Goal: Task Accomplishment & Management: Complete application form

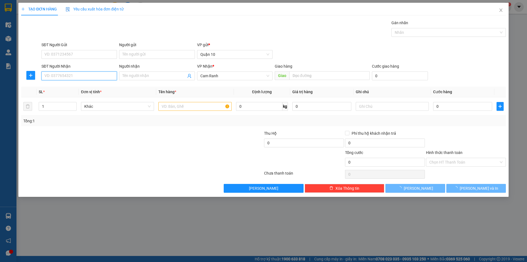
click at [78, 77] on input "SĐT Người Nhận" at bounding box center [79, 75] width 76 height 9
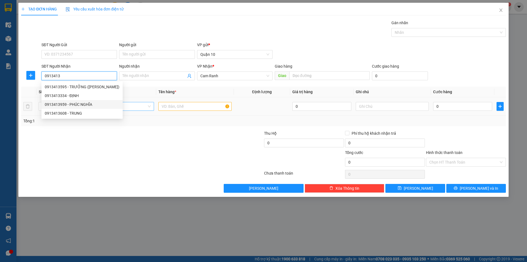
click at [81, 103] on div "0913413959 - PHÚC NGHĨA" at bounding box center [82, 104] width 75 height 6
type input "0913413959"
type input "PHÚC NGHĨA"
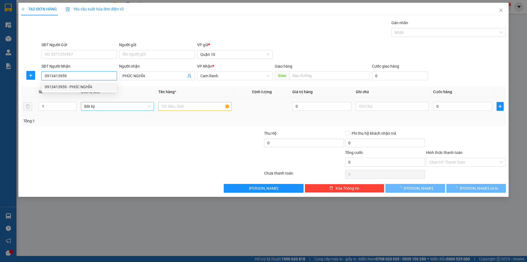
type input "100.000"
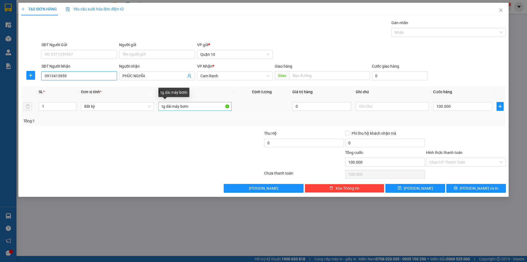
type input "0913413959"
click at [199, 109] on input "tg dài máy bơm" at bounding box center [194, 106] width 73 height 9
type input "t"
type input "bao"
click at [456, 104] on input "100.000" at bounding box center [462, 106] width 59 height 9
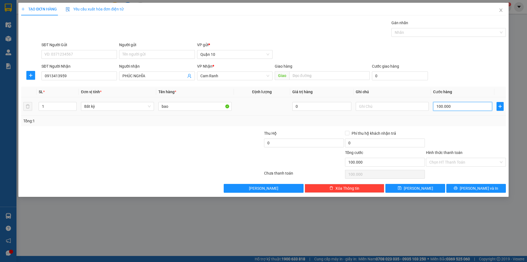
type input "0"
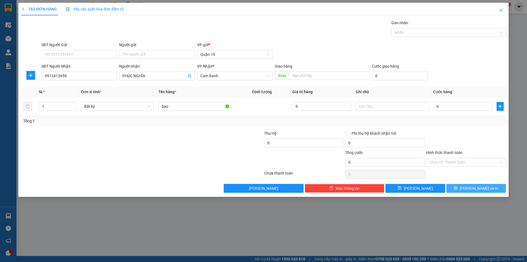
click at [483, 186] on span "[PERSON_NAME] và In" at bounding box center [479, 188] width 38 height 6
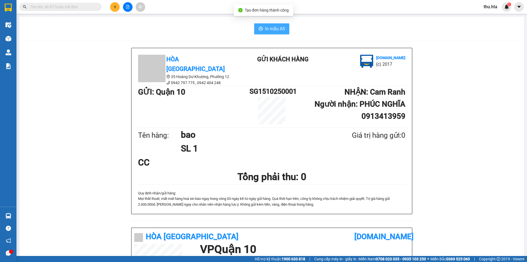
click at [279, 24] on button "In mẫu A5" at bounding box center [271, 28] width 35 height 11
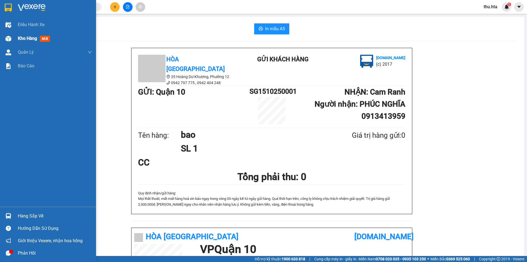
drag, startPoint x: 21, startPoint y: 37, endPoint x: 28, endPoint y: 41, distance: 9.1
click at [21, 37] on span "Kho hàng" at bounding box center [27, 38] width 19 height 5
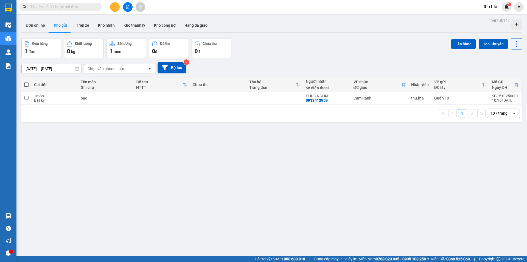
click at [491, 114] on div "10 / trang" at bounding box center [499, 112] width 17 height 5
click at [494, 171] on span "100 / trang" at bounding box center [497, 173] width 20 height 5
click at [113, 10] on button at bounding box center [115, 7] width 10 height 10
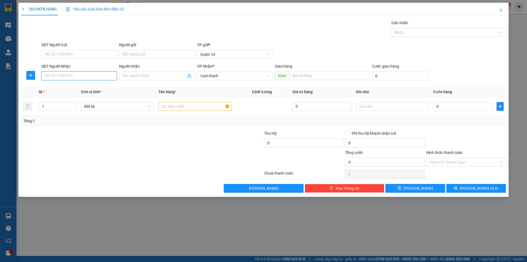
click at [88, 77] on input "SĐT Người Nhận" at bounding box center [79, 75] width 76 height 9
drag, startPoint x: 82, startPoint y: 90, endPoint x: 82, endPoint y: 86, distance: 4.4
click at [82, 90] on div "0336523984 - NHƯ [GEOGRAPHIC_DATA]" at bounding box center [80, 86] width 78 height 9
type input "0336523984"
type input "NHƯ Ý"
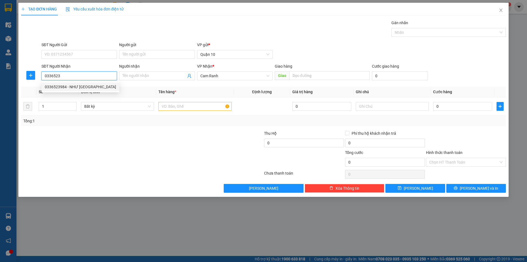
type input "CĐ"
type input "70.000"
type input "0336523984"
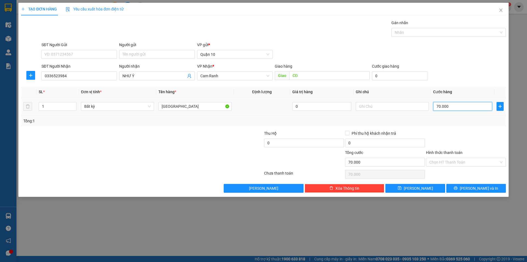
click at [449, 106] on input "70.000" at bounding box center [462, 106] width 59 height 9
type input "6"
type input "60"
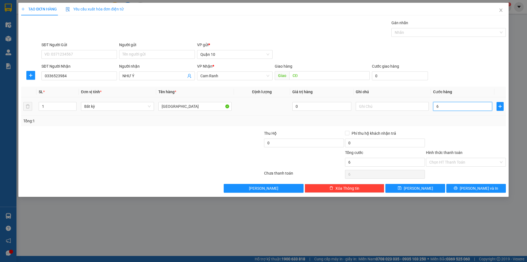
type input "60"
type input "60.000"
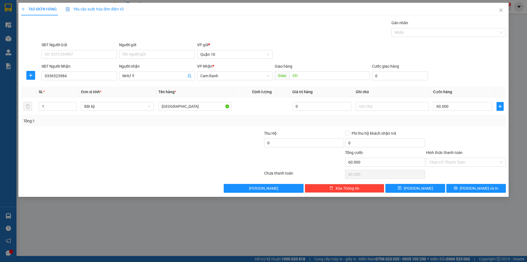
click at [484, 137] on div at bounding box center [466, 139] width 81 height 19
click at [482, 186] on span "[PERSON_NAME] và In" at bounding box center [479, 188] width 38 height 6
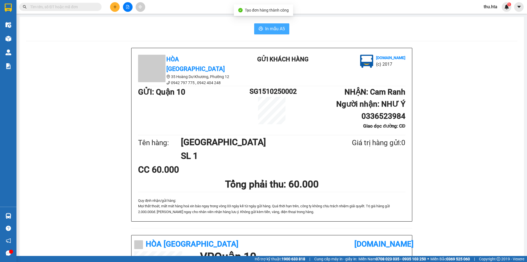
click at [278, 26] on span "In mẫu A5" at bounding box center [275, 28] width 20 height 7
click at [117, 9] on button at bounding box center [115, 7] width 10 height 10
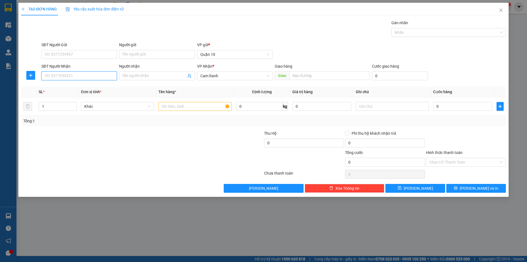
click at [91, 72] on input "SĐT Người Nhận" at bounding box center [79, 75] width 76 height 9
click at [94, 86] on div "0937444606 - ĐỊNH" at bounding box center [79, 87] width 69 height 6
type input "0937444606"
type input "ĐỊNH"
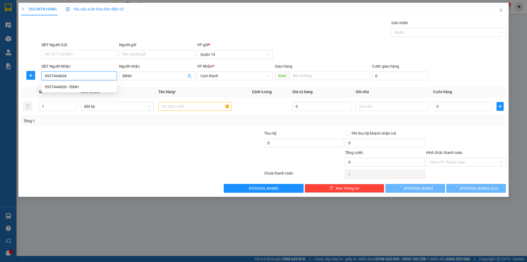
type input "40.000"
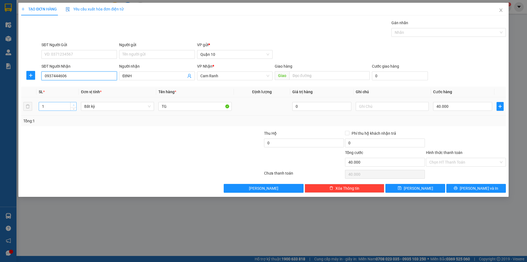
type input "0937444606"
type input "2"
click at [76, 104] on span "Increase Value" at bounding box center [73, 104] width 6 height 5
click at [176, 108] on input "TG" at bounding box center [194, 106] width 73 height 9
type input "0"
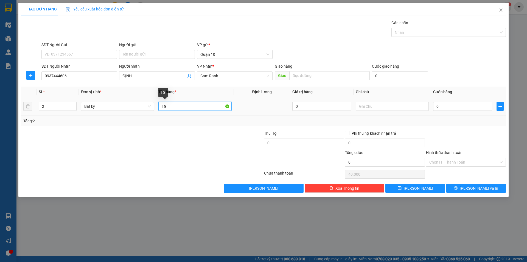
type input "0"
click at [451, 107] on input "0" at bounding box center [462, 106] width 59 height 9
click at [464, 104] on input "0" at bounding box center [462, 106] width 59 height 9
type input "1"
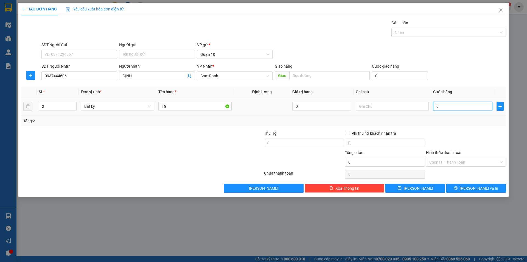
type input "1"
type input "01"
type input "10"
type input "010"
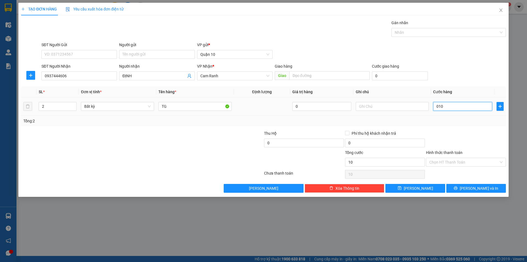
type input "100"
type input "0.100"
type input "100.000"
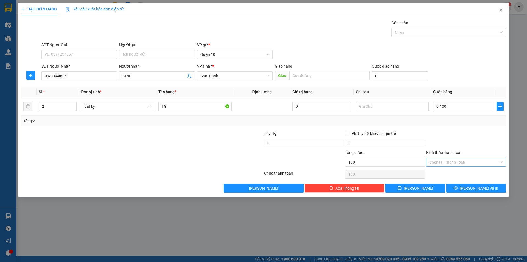
type input "100.000"
drag, startPoint x: 487, startPoint y: 135, endPoint x: 474, endPoint y: 160, distance: 28.0
click at [487, 135] on div at bounding box center [466, 139] width 81 height 19
click at [473, 184] on button "[PERSON_NAME] và In" at bounding box center [476, 188] width 60 height 9
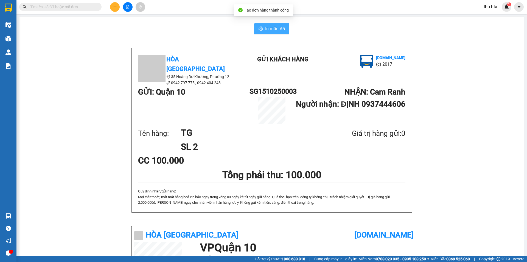
click at [275, 29] on span "In mẫu A5" at bounding box center [275, 28] width 20 height 7
click at [114, 8] on icon "plus" at bounding box center [115, 7] width 4 height 4
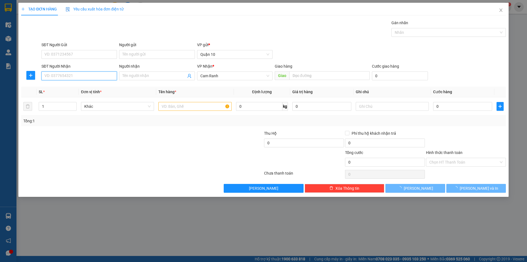
click at [81, 73] on input "SĐT Người Nhận" at bounding box center [79, 75] width 76 height 9
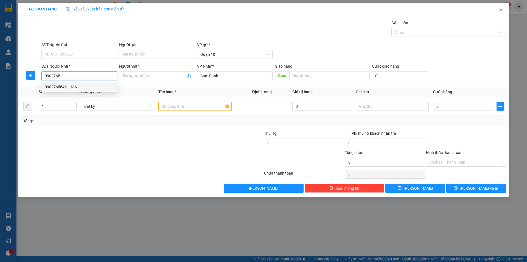
click at [89, 89] on div "0902765646 - HÂN" at bounding box center [79, 87] width 69 height 6
type input "0902765646"
type input "HÂN"
type input "70.000"
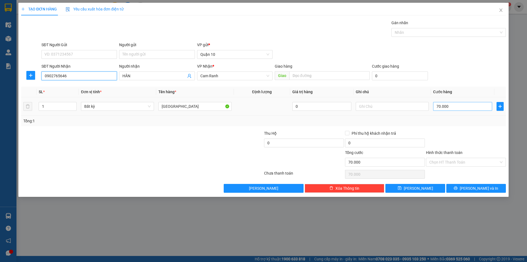
type input "0902765646"
click at [474, 106] on input "70.000" at bounding box center [462, 106] width 59 height 9
type input "0"
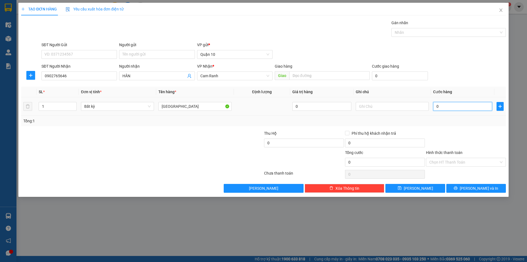
type input "6"
type input "06"
type input "60"
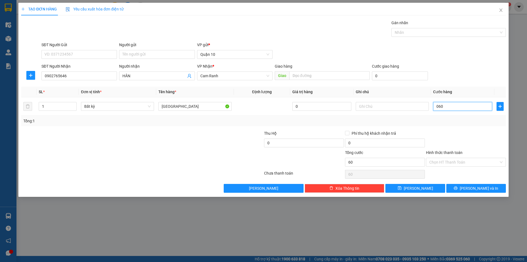
type input "060"
type input "60.000"
click at [475, 124] on div "Tổng: 1" at bounding box center [263, 121] width 481 height 6
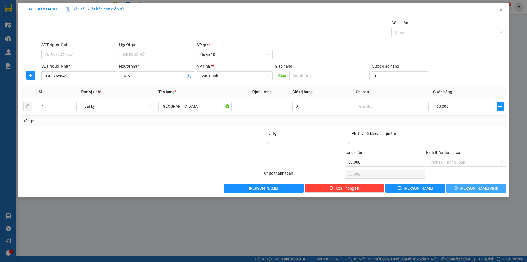
click at [463, 185] on button "[PERSON_NAME] và In" at bounding box center [476, 188] width 60 height 9
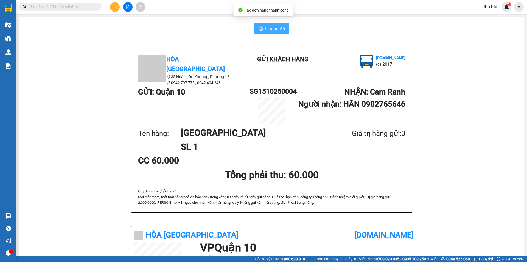
click at [266, 25] on span "In mẫu A5" at bounding box center [275, 28] width 20 height 7
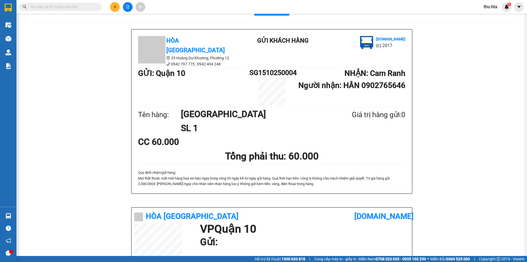
scroll to position [55, 0]
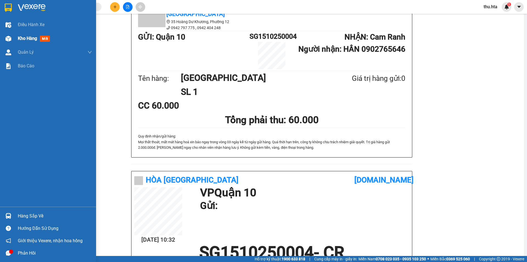
click at [33, 40] on span "Kho hàng" at bounding box center [27, 38] width 19 height 5
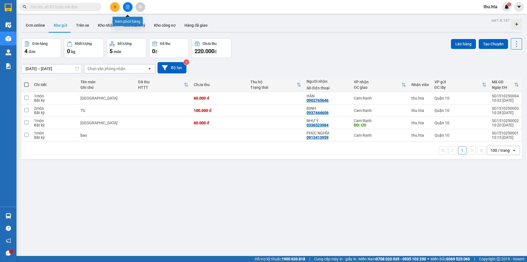
click at [133, 7] on div at bounding box center [127, 7] width 41 height 10
click at [126, 9] on button at bounding box center [128, 7] width 10 height 10
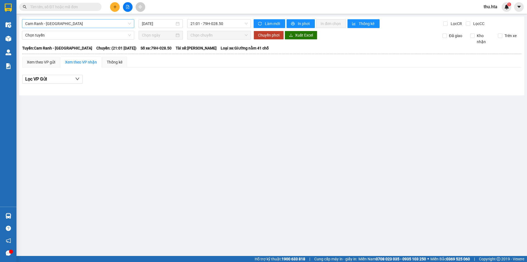
click at [95, 26] on span "Cam Ranh - [GEOGRAPHIC_DATA]" at bounding box center [78, 23] width 106 height 8
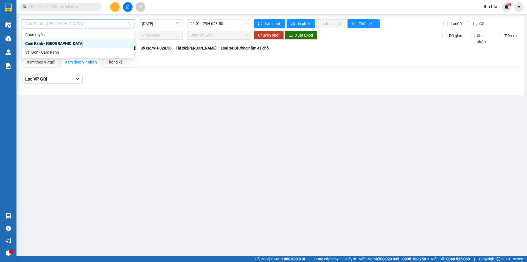
drag, startPoint x: 74, startPoint y: 45, endPoint x: 77, endPoint y: 43, distance: 3.1
click at [75, 44] on div "Cam Ranh - [GEOGRAPHIC_DATA]" at bounding box center [78, 43] width 106 height 6
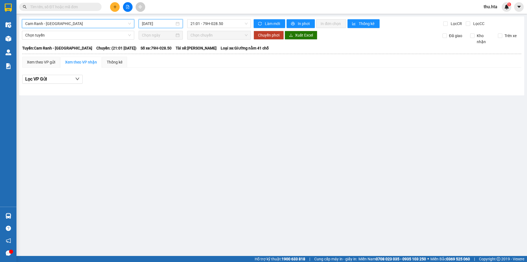
click at [149, 24] on input "[DATE]" at bounding box center [158, 24] width 33 height 6
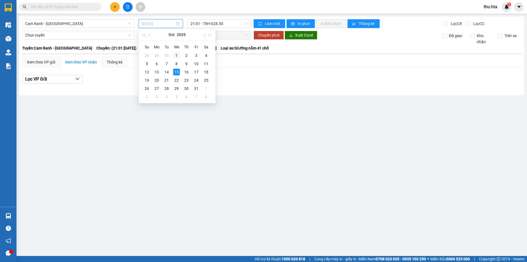
click at [174, 52] on div "1" at bounding box center [176, 55] width 7 height 7
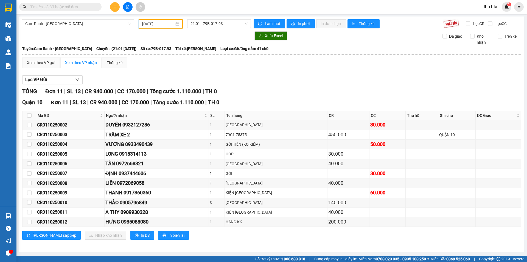
click at [162, 25] on input "[DATE]" at bounding box center [158, 24] width 32 height 6
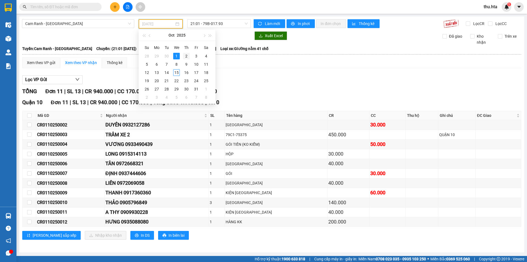
click at [184, 57] on div "2" at bounding box center [186, 56] width 7 height 7
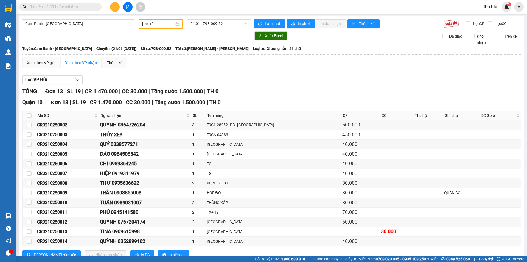
click at [163, 18] on div "Cam Ranh - [GEOGRAPHIC_DATA] [DATE] 21:01 - 79B-009.52 Làm mới In phơi In đơn c…" at bounding box center [271, 143] width 505 height 255
click at [168, 25] on input "[DATE]" at bounding box center [158, 24] width 32 height 6
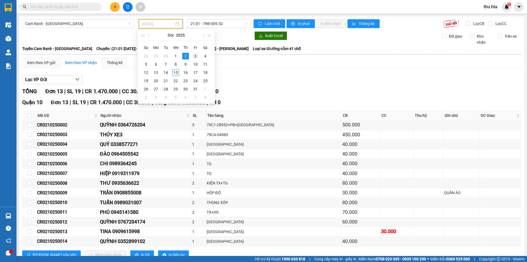
click at [196, 55] on div "3" at bounding box center [195, 56] width 7 height 7
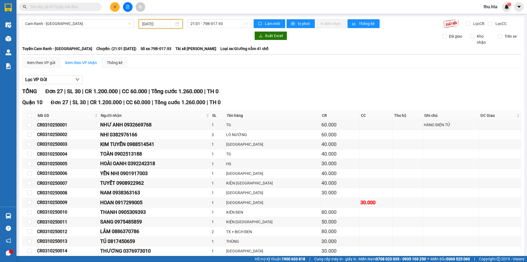
click at [173, 26] on input "[DATE]" at bounding box center [158, 24] width 32 height 6
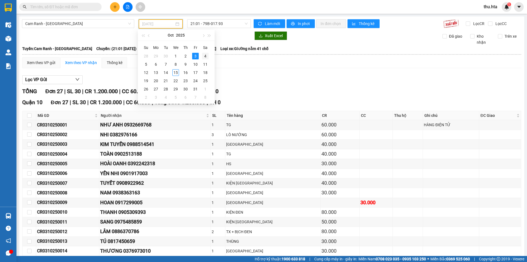
click at [203, 56] on div "4" at bounding box center [205, 56] width 7 height 7
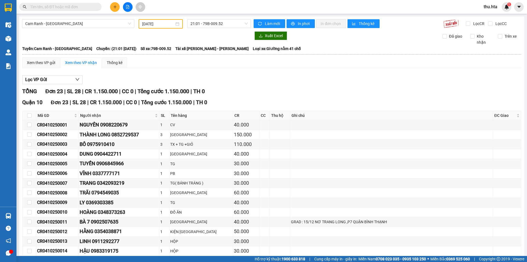
click at [143, 20] on div "[DATE]" at bounding box center [161, 23] width 44 height 9
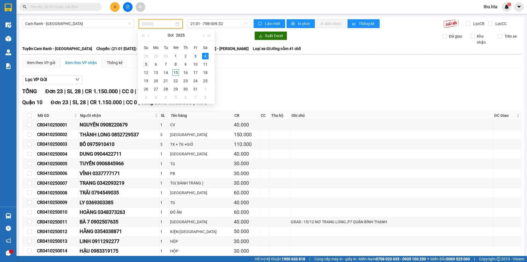
click at [148, 64] on div "5" at bounding box center [146, 64] width 7 height 7
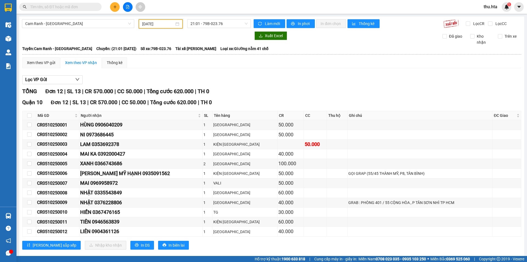
drag, startPoint x: 157, startPoint y: 21, endPoint x: 158, endPoint y: 24, distance: 3.1
click at [157, 21] on div "[DATE]" at bounding box center [161, 23] width 44 height 9
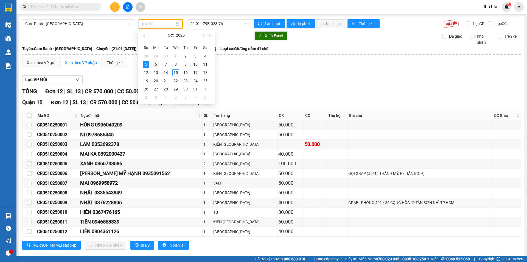
click at [157, 65] on div "6" at bounding box center [156, 64] width 7 height 7
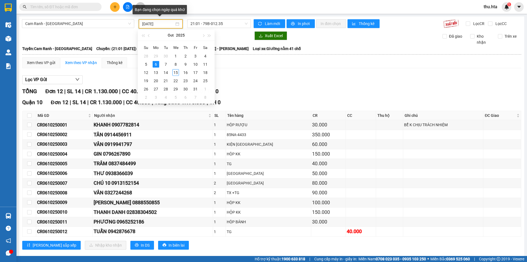
click at [153, 23] on input "[DATE]" at bounding box center [158, 24] width 32 height 6
click at [165, 65] on div "7" at bounding box center [166, 64] width 7 height 7
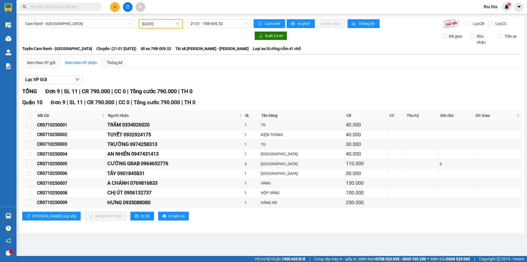
click at [157, 27] on div "[DATE]" at bounding box center [161, 23] width 44 height 9
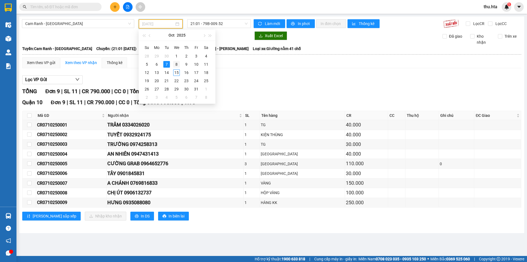
click at [179, 63] on div "8" at bounding box center [176, 64] width 7 height 7
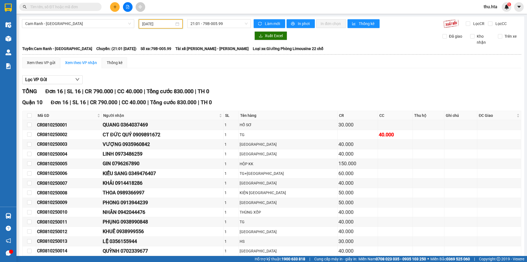
click at [142, 21] on input "[DATE]" at bounding box center [158, 24] width 32 height 6
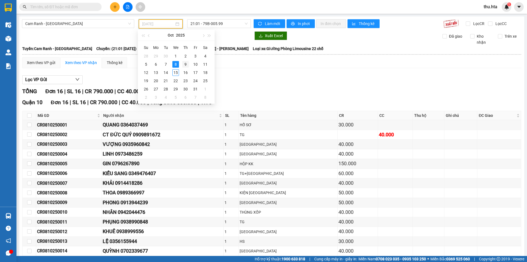
click at [185, 64] on div "9" at bounding box center [185, 64] width 7 height 7
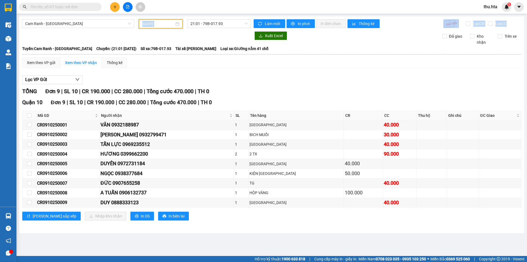
drag, startPoint x: 153, startPoint y: 29, endPoint x: 155, endPoint y: 26, distance: 2.8
click at [154, 27] on div "Cam Ranh - [GEOGRAPHIC_DATA] [DATE] 21:01 - 79B-017.93 Làm mới In phơi In đơn c…" at bounding box center [271, 124] width 505 height 216
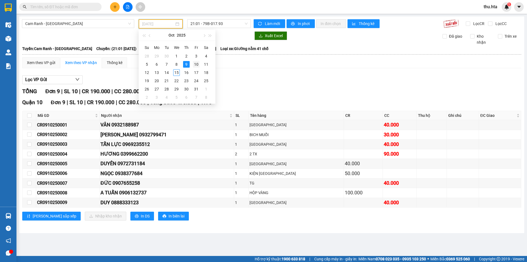
click at [195, 65] on div "10" at bounding box center [196, 64] width 7 height 7
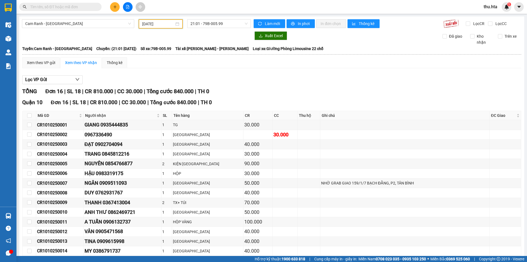
drag, startPoint x: 163, startPoint y: 21, endPoint x: 181, endPoint y: 44, distance: 29.5
click at [163, 21] on input "[DATE]" at bounding box center [158, 24] width 32 height 6
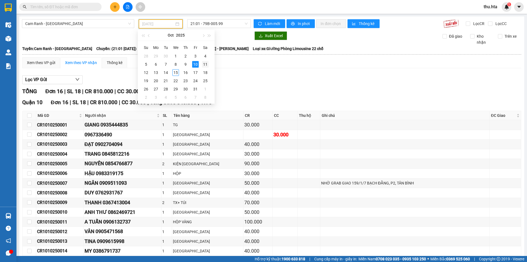
click at [206, 66] on div "11" at bounding box center [205, 64] width 7 height 7
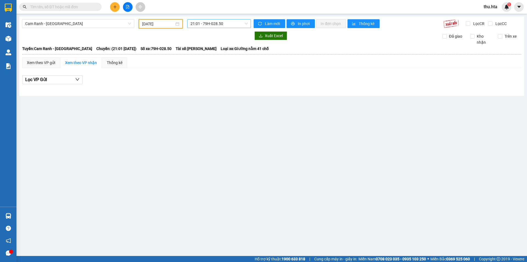
click at [207, 25] on span "21:01 - 79H-028.50" at bounding box center [219, 23] width 57 height 8
click at [218, 53] on div "21:03 - 79B-005.79" at bounding box center [212, 52] width 43 height 6
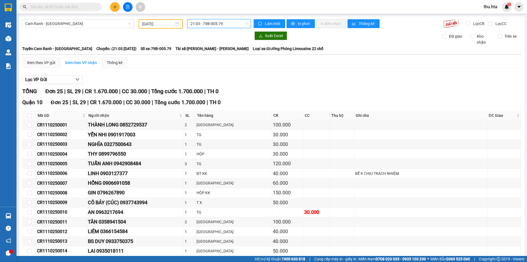
click at [152, 19] on section "Kết quả tìm kiếm ( 0 ) Bộ lọc No Data thu.hta 1 Điều hành xe Kho hàng mới Quản …" at bounding box center [263, 131] width 527 height 262
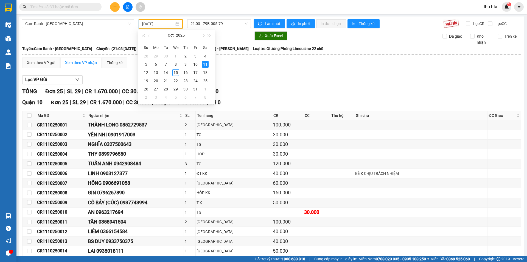
click at [153, 21] on input "[DATE]" at bounding box center [158, 24] width 32 height 6
click at [146, 73] on div "12" at bounding box center [146, 72] width 7 height 7
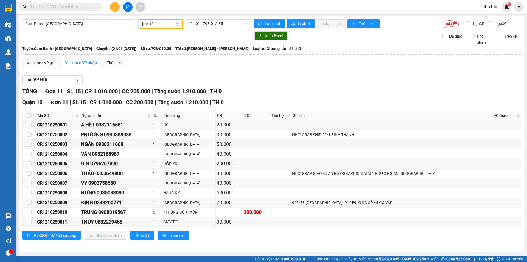
click at [176, 28] on div "Cam Ranh - [GEOGRAPHIC_DATA] [DATE] 21:01 - 79B-012.35 Làm mới In phơi In đơn c…" at bounding box center [271, 134] width 505 height 236
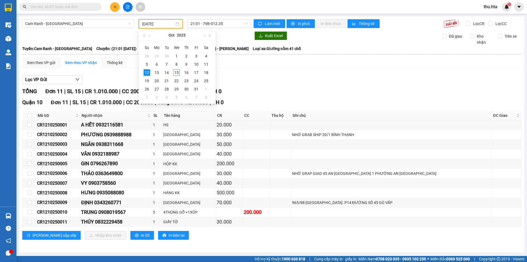
click at [176, 27] on div "[DATE]" at bounding box center [161, 23] width 44 height 9
click at [158, 70] on div "13" at bounding box center [156, 72] width 7 height 7
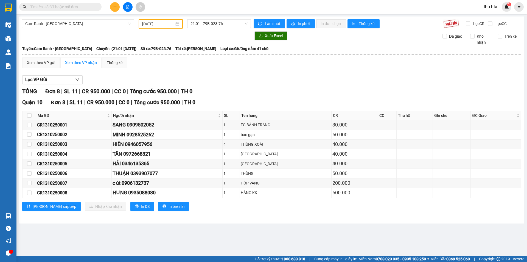
drag, startPoint x: 150, startPoint y: 27, endPoint x: 154, endPoint y: 24, distance: 4.9
click at [151, 27] on div "[DATE]" at bounding box center [161, 23] width 44 height 9
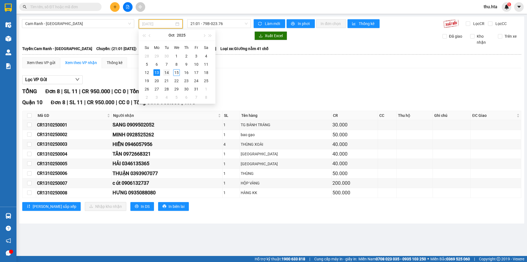
click at [170, 72] on td "14" at bounding box center [167, 72] width 10 height 8
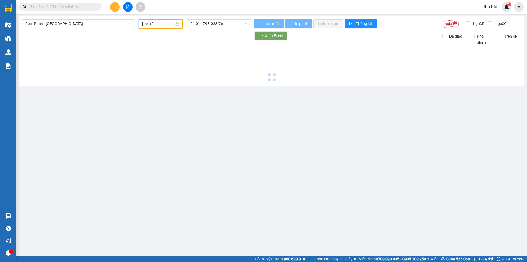
type input "[DATE]"
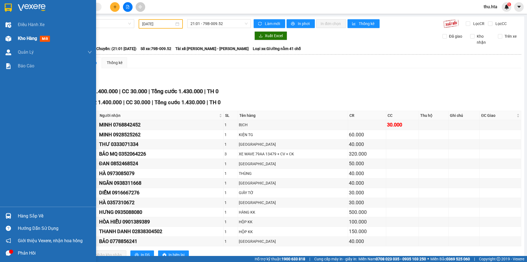
click at [23, 39] on span "Kho hàng" at bounding box center [27, 38] width 19 height 5
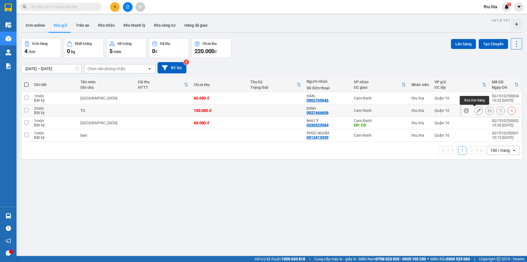
click at [477, 111] on icon at bounding box center [479, 110] width 4 height 4
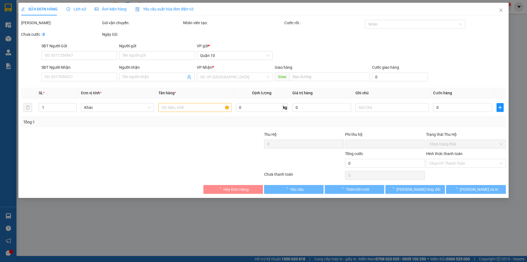
type input "0937444606"
type input "ĐỊNH"
type input "0"
type input "100.000"
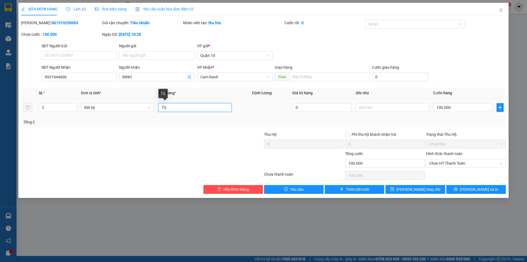
click at [170, 107] on input "TG" at bounding box center [194, 107] width 73 height 9
type input "TG+ tg máy pha cf"
click at [412, 188] on span "[PERSON_NAME] thay đổi" at bounding box center [418, 189] width 44 height 6
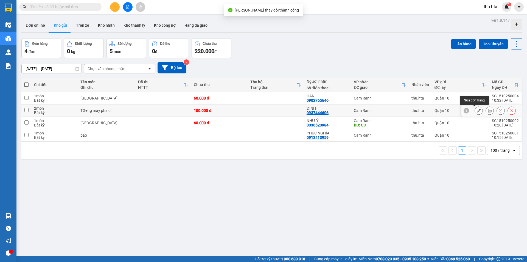
click at [477, 111] on icon at bounding box center [479, 110] width 4 height 4
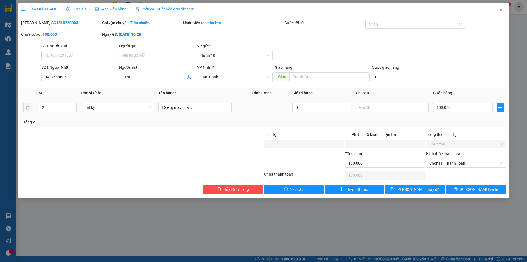
click at [450, 104] on input "100.000" at bounding box center [462, 107] width 59 height 9
type input "9"
type input "90"
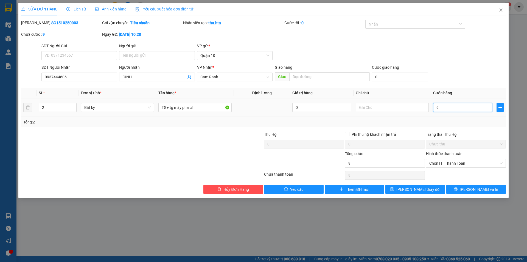
type input "90"
type input "90.000"
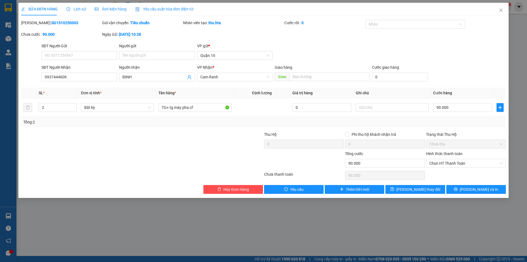
drag, startPoint x: 465, startPoint y: 118, endPoint x: 462, endPoint y: 120, distance: 3.0
click at [463, 119] on div "Tổng: 2" at bounding box center [263, 122] width 485 height 10
click at [416, 188] on span "[PERSON_NAME] thay đổi" at bounding box center [418, 189] width 44 height 6
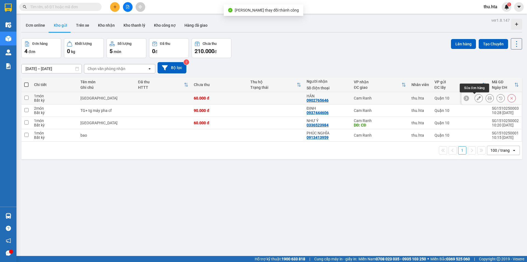
click at [475, 98] on button at bounding box center [479, 98] width 8 height 10
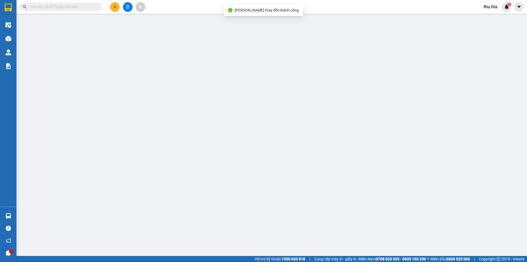
type input "0902765646"
type input "HÂN"
type input "0"
type input "60.000"
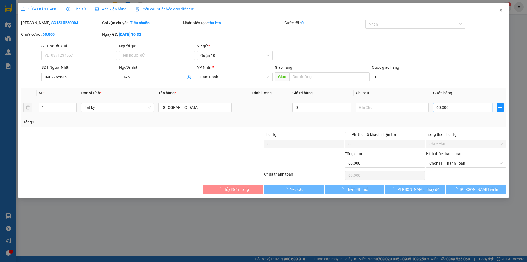
click at [451, 107] on input "60.000" at bounding box center [462, 107] width 59 height 9
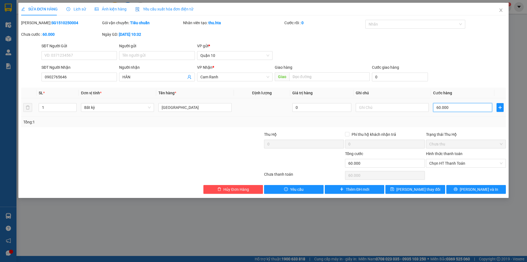
type input "5"
type input "50"
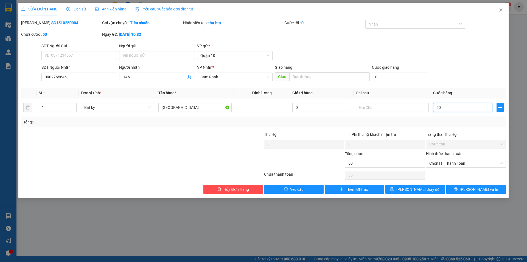
type input "50"
type input "50.000"
drag, startPoint x: 456, startPoint y: 125, endPoint x: 454, endPoint y: 130, distance: 5.5
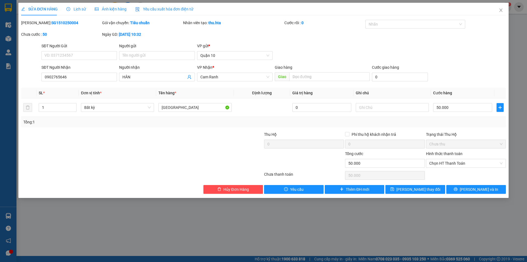
click at [455, 127] on div "Tổng: 1" at bounding box center [263, 122] width 485 height 10
click at [408, 189] on span "[PERSON_NAME] thay đổi" at bounding box center [418, 189] width 44 height 6
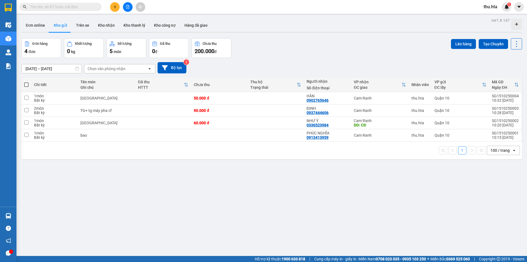
click at [110, 9] on button at bounding box center [115, 7] width 10 height 10
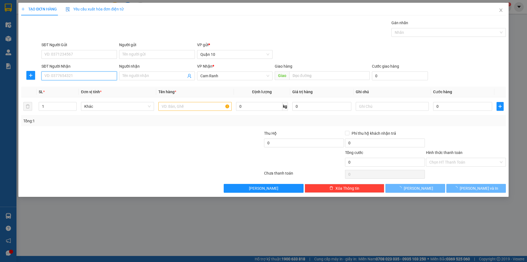
click at [103, 75] on input "SĐT Người Nhận" at bounding box center [79, 75] width 76 height 9
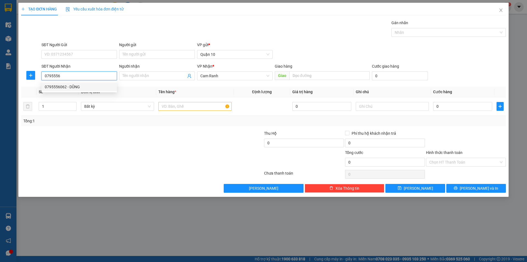
click at [111, 89] on div "0795556062 - DŨNG" at bounding box center [79, 87] width 69 height 6
type input "0795556062"
type input "DŨNG"
type input "50.000"
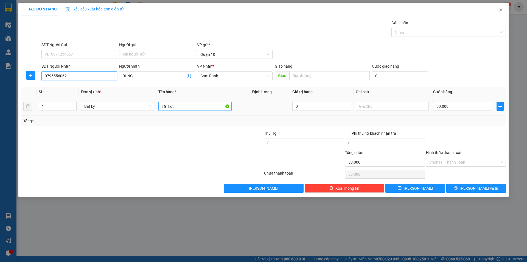
type input "0795556062"
click at [184, 107] on input "TG lkđt" at bounding box center [194, 106] width 73 height 9
type input "TG dèn năng lượng"
click at [453, 109] on input "50.000" at bounding box center [462, 106] width 59 height 9
type input "0"
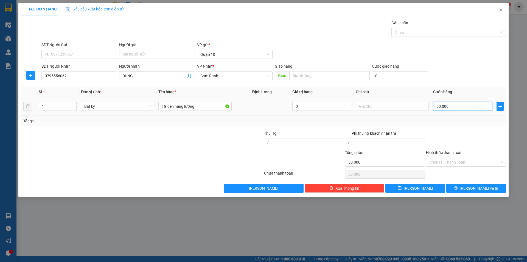
type input "0"
click at [453, 106] on input "0" at bounding box center [462, 106] width 59 height 9
type input "6"
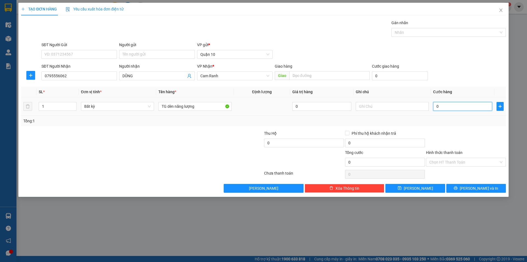
type input "06"
type input "60"
type input "060"
type input "60.000"
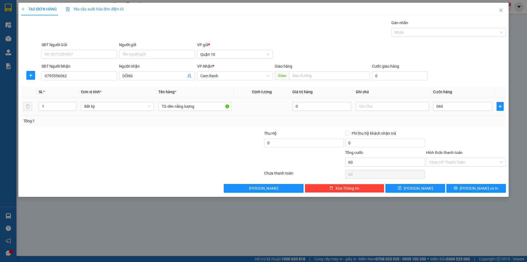
type input "60.000"
click at [466, 127] on div "Transit Pickup Surcharge Ids Transit Deliver Surcharge Ids Transit Deliver Surc…" at bounding box center [263, 106] width 485 height 173
click at [461, 184] on button "[PERSON_NAME] và In" at bounding box center [476, 188] width 60 height 9
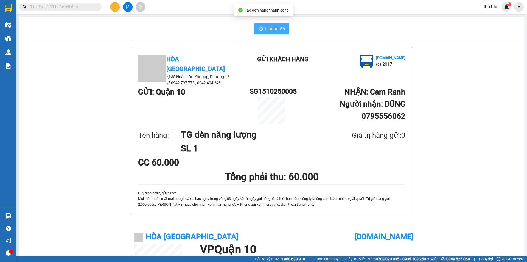
click at [274, 26] on span "In mẫu A5" at bounding box center [275, 28] width 20 height 7
click at [112, 9] on button at bounding box center [115, 7] width 10 height 10
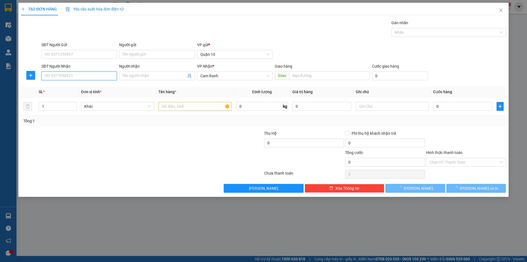
click at [83, 78] on input "SĐT Người Nhận" at bounding box center [79, 75] width 76 height 9
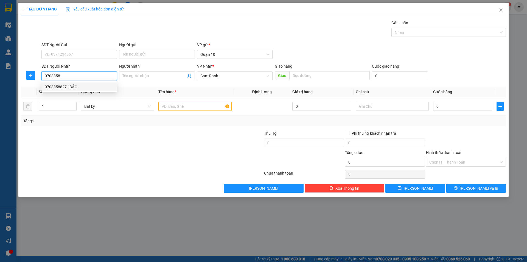
click at [84, 87] on div "0708358827 - BẮC" at bounding box center [79, 87] width 69 height 6
type input "0708358827"
type input "BẮC"
type input "210.000"
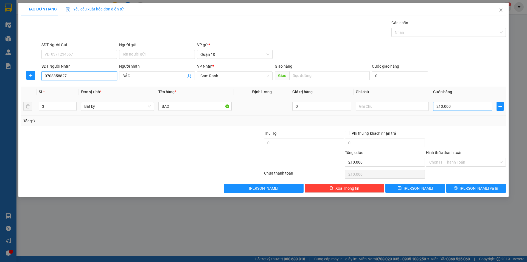
type input "0708358827"
click at [459, 107] on input "210.000" at bounding box center [462, 106] width 59 height 9
type input "0"
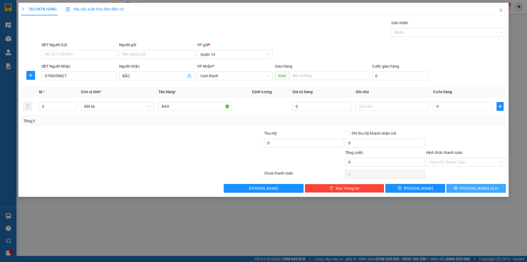
drag, startPoint x: 473, startPoint y: 190, endPoint x: 404, endPoint y: 157, distance: 76.3
click at [473, 190] on span "[PERSON_NAME] và In" at bounding box center [479, 188] width 38 height 6
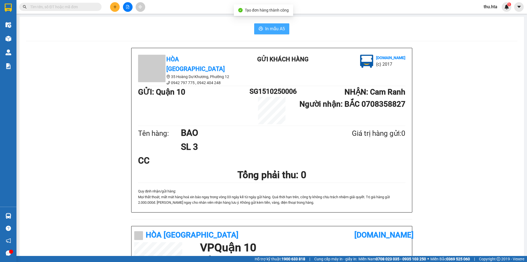
click at [263, 26] on button "In mẫu A5" at bounding box center [271, 28] width 35 height 11
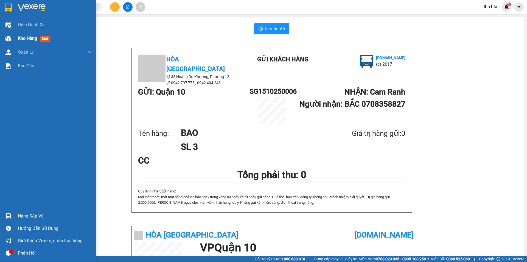
click at [22, 38] on span "Kho hàng" at bounding box center [27, 38] width 19 height 5
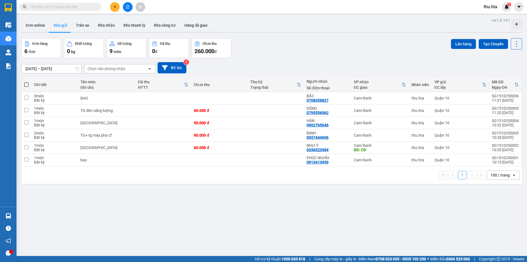
click at [491, 176] on div "100 / trang" at bounding box center [500, 174] width 19 height 5
click at [497, 234] on span "100 / trang" at bounding box center [497, 235] width 21 height 5
click at [102, 33] on div "Đơn online Kho gửi Trên xe Kho nhận Kho thanh lý Kho công nợ Hàng đã giao" at bounding box center [271, 26] width 501 height 14
click at [117, 7] on icon "plus" at bounding box center [115, 7] width 4 height 4
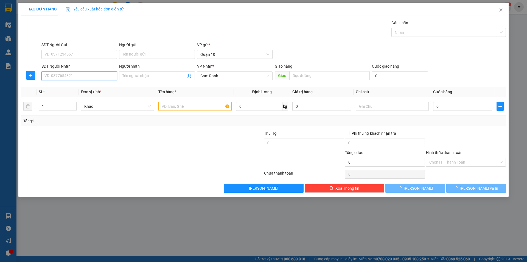
drag, startPoint x: 71, startPoint y: 75, endPoint x: 90, endPoint y: 61, distance: 23.5
click at [71, 74] on input "SĐT Người Nhận" at bounding box center [79, 75] width 76 height 9
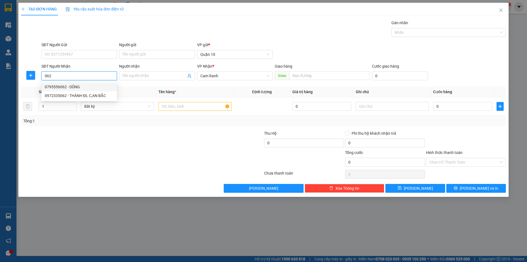
click at [83, 87] on div "0795556062 - DŨNG" at bounding box center [79, 87] width 69 height 6
type input "0795556062"
type input "DŨNG"
type input "60.000"
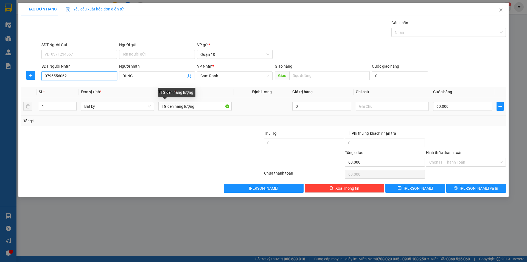
type input "0795556062"
click at [201, 112] on td "TG dèn năng lượng" at bounding box center [194, 106] width 77 height 18
click at [202, 108] on input "TG dèn năng lượng" at bounding box center [194, 106] width 73 height 9
type input "TG"
click at [464, 111] on div "60.000" at bounding box center [462, 106] width 59 height 11
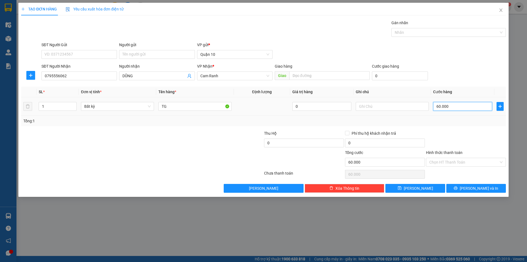
click at [463, 108] on input "60.000" at bounding box center [462, 106] width 59 height 9
type input "3"
type input "30"
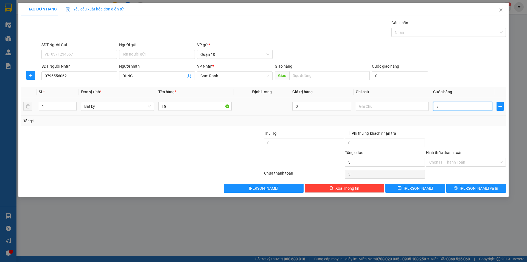
type input "30"
type input "30.000"
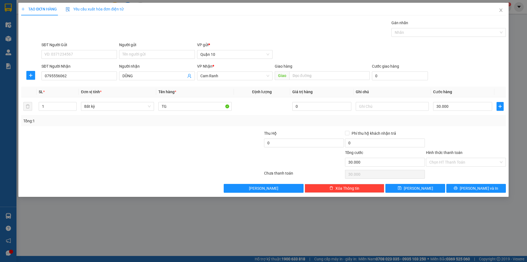
drag, startPoint x: 465, startPoint y: 128, endPoint x: 470, endPoint y: 143, distance: 15.1
click at [465, 129] on div "Transit Pickup Surcharge Ids Transit Deliver Surcharge Ids Transit Deliver Surc…" at bounding box center [263, 106] width 485 height 173
click at [477, 192] on div "TẠO ĐƠN HÀNG Yêu cầu xuất hóa đơn điện tử Transit Pickup Surcharge Ids Transit …" at bounding box center [263, 100] width 490 height 194
click at [458, 188] on icon "printer" at bounding box center [456, 188] width 4 height 4
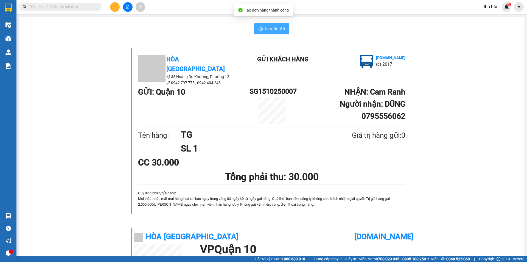
click at [283, 33] on button "In mẫu A5" at bounding box center [271, 28] width 35 height 11
click at [117, 8] on button at bounding box center [115, 7] width 10 height 10
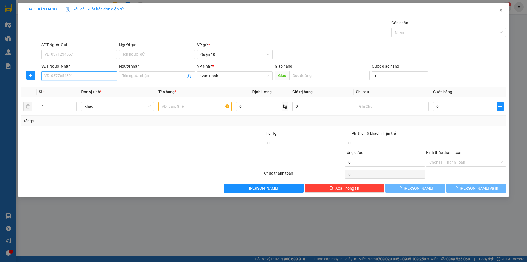
click at [65, 77] on input "SĐT Người Nhận" at bounding box center [79, 75] width 76 height 9
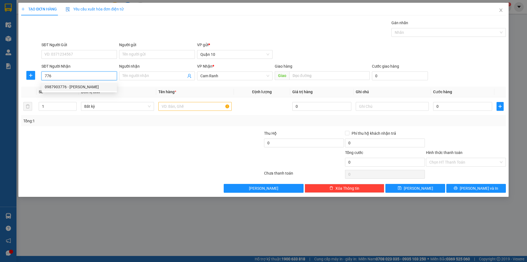
click at [85, 87] on div "0987903776 - [PERSON_NAME]" at bounding box center [79, 87] width 69 height 6
type input "0987903776"
type input "[PERSON_NAME]"
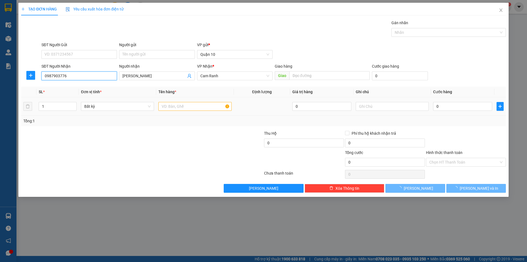
type input "50.000"
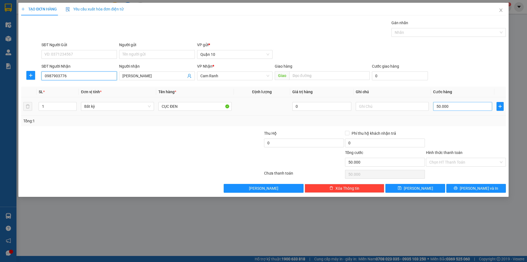
type input "0987903776"
drag, startPoint x: 456, startPoint y: 105, endPoint x: 431, endPoint y: 98, distance: 25.6
click at [455, 105] on input "50.000" at bounding box center [462, 106] width 59 height 9
type input "4"
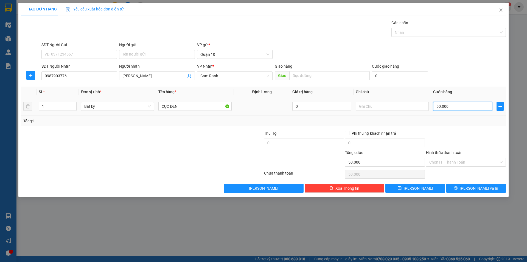
type input "4"
type input "40"
type input "40.000"
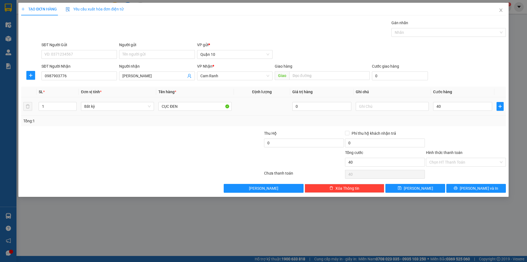
type input "40.000"
click at [462, 128] on div "Transit Pickup Surcharge Ids Transit Deliver Surcharge Ids Transit Deliver Surc…" at bounding box center [263, 106] width 485 height 173
click at [444, 161] on input "Hình thức thanh toán" at bounding box center [463, 162] width 69 height 8
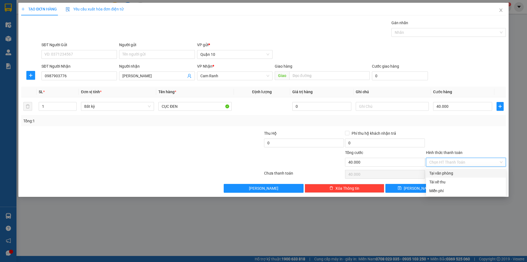
click at [447, 171] on div "Tại văn phòng" at bounding box center [465, 173] width 73 height 6
type input "0"
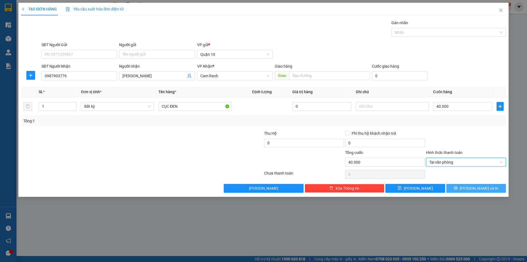
click at [458, 187] on icon "printer" at bounding box center [456, 188] width 4 height 4
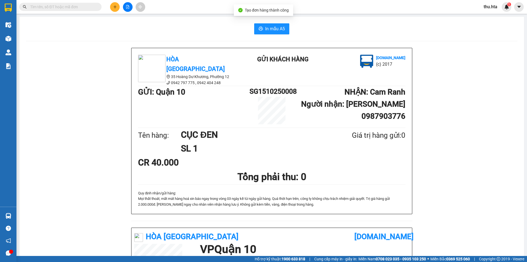
click at [266, 36] on div "In mẫu A5 Hòa Thuận Anh 35 Hoàng Dư Khương, [GEOGRAPHIC_DATA] 12 0942 797 775 …" at bounding box center [271, 221] width 505 height 408
click at [266, 31] on span "In mẫu A5" at bounding box center [275, 28] width 20 height 7
drag, startPoint x: 120, startPoint y: 3, endPoint x: 117, endPoint y: 5, distance: 3.6
click at [118, 4] on div at bounding box center [127, 7] width 41 height 10
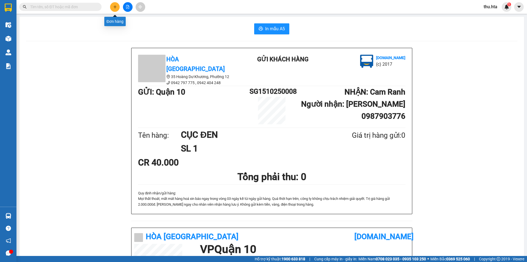
click at [116, 7] on icon "plus" at bounding box center [115, 7] width 4 height 4
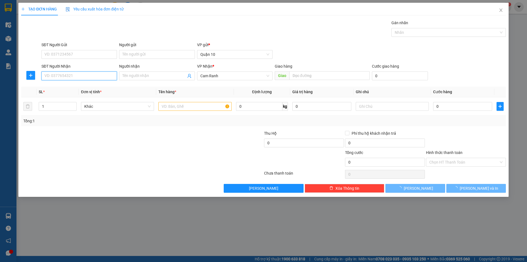
drag, startPoint x: 88, startPoint y: 80, endPoint x: 88, endPoint y: 77, distance: 2.8
click at [88, 79] on input "SĐT Người Nhận" at bounding box center [79, 75] width 76 height 9
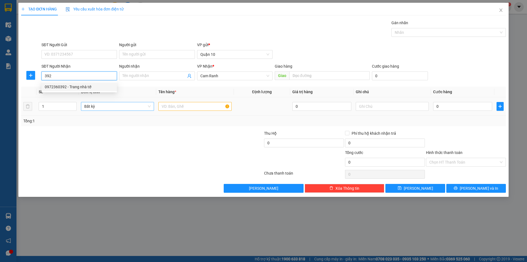
drag, startPoint x: 99, startPoint y: 83, endPoint x: 86, endPoint y: 109, distance: 28.6
click at [99, 84] on div "0972360392 - Trang nhà tớ" at bounding box center [79, 86] width 76 height 9
type input "0972360392"
type input "Trang nhà tớ"
type input "0972360392"
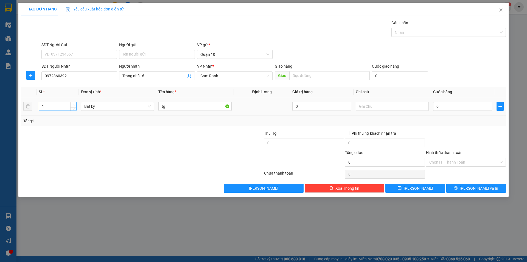
type input "2"
click at [73, 102] on span "Increase Value" at bounding box center [73, 104] width 6 height 5
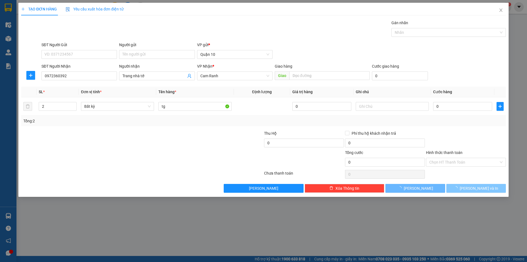
click at [460, 189] on button "[PERSON_NAME] và In" at bounding box center [476, 188] width 60 height 9
click at [452, 189] on button "[PERSON_NAME] và In" at bounding box center [476, 188] width 60 height 9
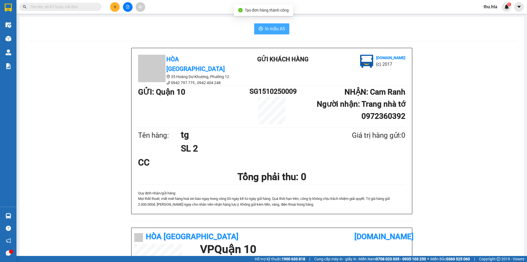
click at [273, 31] on span "In mẫu A5" at bounding box center [275, 28] width 20 height 7
click at [111, 7] on button at bounding box center [115, 7] width 10 height 10
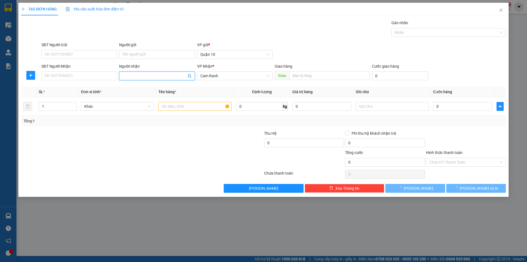
click at [135, 77] on input "Người nhận" at bounding box center [153, 76] width 63 height 6
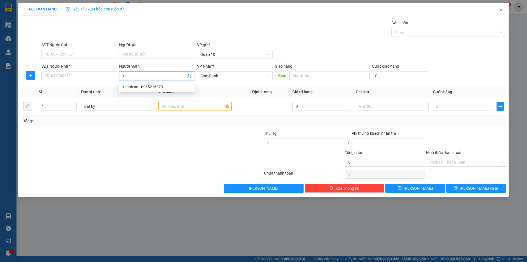
type input "k"
type input "nhà thuốc khánh"
click at [93, 75] on input "SĐT Người Nhận" at bounding box center [79, 75] width 76 height 9
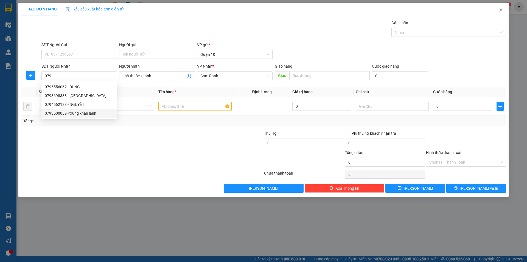
click at [143, 91] on th "Đơn vị tính *" at bounding box center [117, 91] width 77 height 11
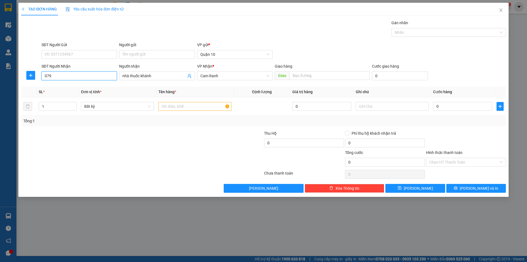
click at [92, 77] on input "079" at bounding box center [79, 75] width 76 height 9
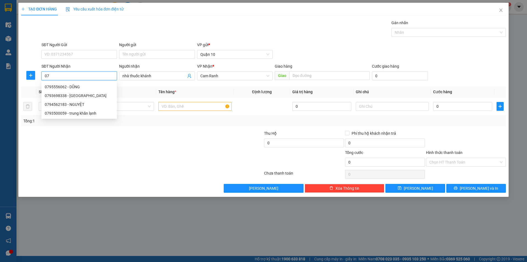
type input "0"
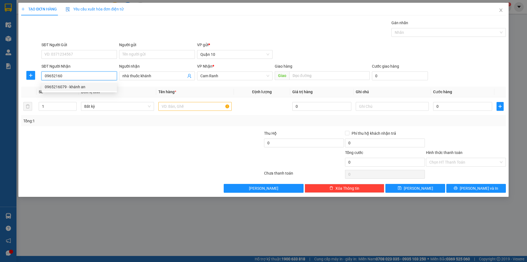
click at [93, 85] on div "0965216079 - khánh an" at bounding box center [79, 87] width 69 height 6
type input "0965216079"
type input "khánh an"
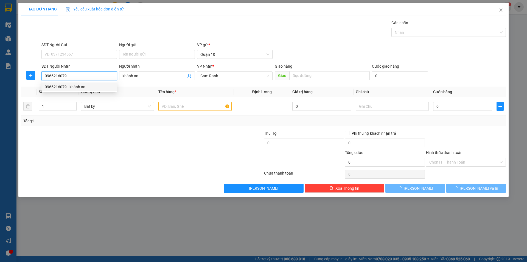
type input "70.000"
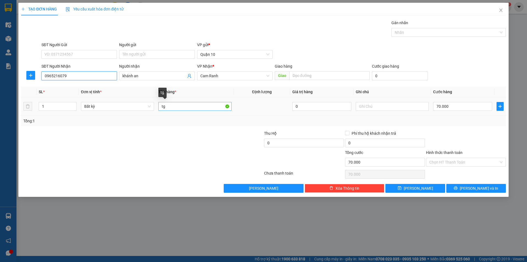
type input "0965216079"
click at [172, 108] on input "tg" at bounding box center [194, 106] width 73 height 9
click at [452, 101] on div "70.000" at bounding box center [462, 106] width 59 height 11
drag, startPoint x: 455, startPoint y: 160, endPoint x: 456, endPoint y: 174, distance: 14.0
click at [455, 162] on input "Hình thức thanh toán" at bounding box center [463, 162] width 69 height 8
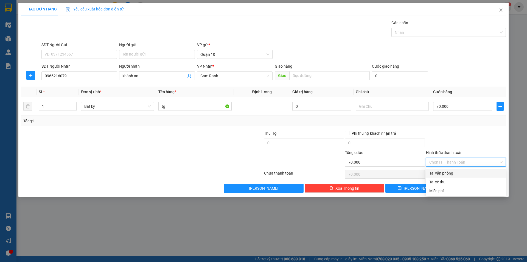
click at [453, 173] on div "Tại văn phòng" at bounding box center [465, 173] width 73 height 6
type input "0"
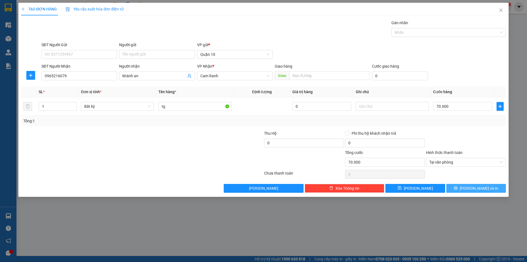
click at [469, 191] on button "[PERSON_NAME] và In" at bounding box center [476, 188] width 60 height 9
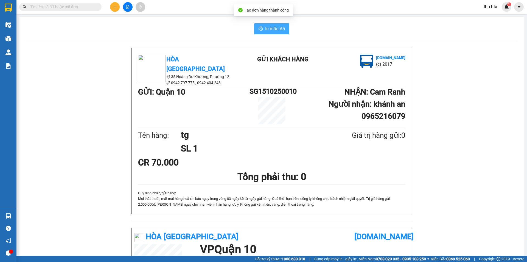
click at [272, 26] on span "In mẫu A5" at bounding box center [275, 28] width 20 height 7
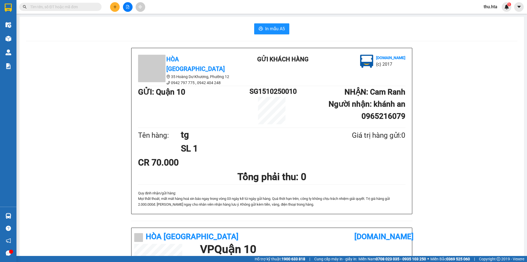
click at [116, 7] on icon "plus" at bounding box center [115, 7] width 4 height 4
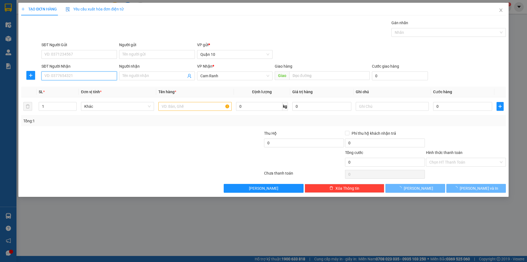
click at [97, 75] on input "SĐT Người Nhận" at bounding box center [79, 75] width 76 height 9
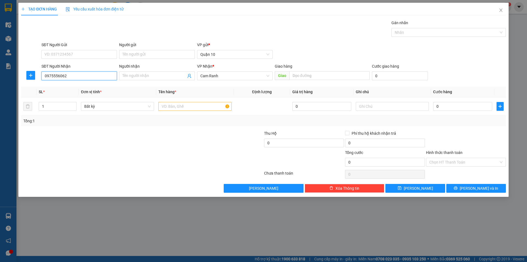
click at [88, 79] on input "0975556062" at bounding box center [79, 75] width 76 height 9
type input "0975556062"
click at [131, 73] on input "Người nhận" at bounding box center [153, 76] width 63 height 6
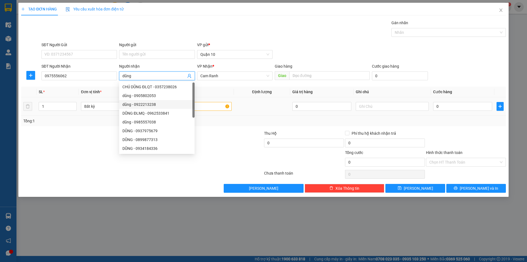
type input "dũng"
click at [211, 106] on input "text" at bounding box center [194, 106] width 73 height 9
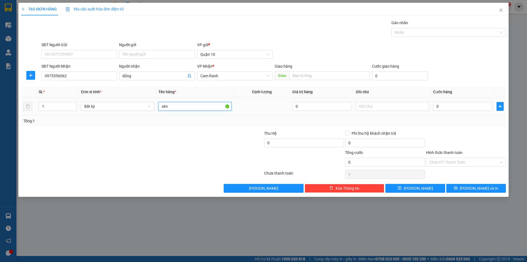
type input "sim"
click at [473, 113] on td "0" at bounding box center [462, 106] width 63 height 18
click at [471, 110] on input "0" at bounding box center [462, 106] width 59 height 9
type input "2"
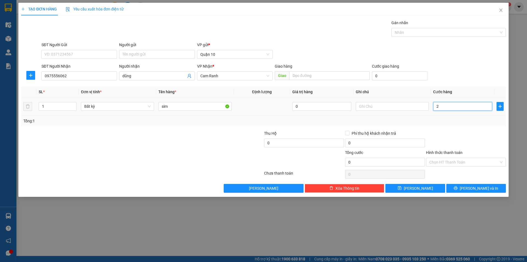
type input "2"
type input "20"
type input "20.000"
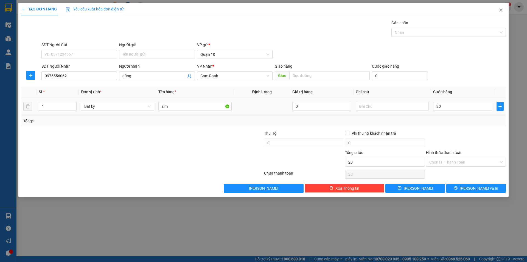
type input "20.000"
click at [473, 140] on div at bounding box center [466, 139] width 81 height 19
click at [468, 190] on button "[PERSON_NAME] và In" at bounding box center [476, 188] width 60 height 9
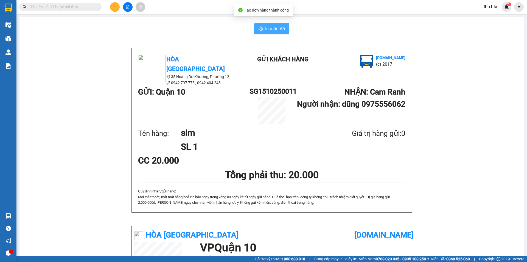
click at [265, 28] on span "In mẫu A5" at bounding box center [275, 28] width 20 height 7
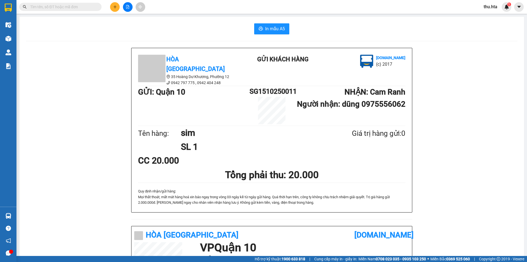
click at [295, 26] on div "In mẫu A5" at bounding box center [271, 28] width 491 height 11
click at [114, 7] on icon "plus" at bounding box center [115, 7] width 4 height 4
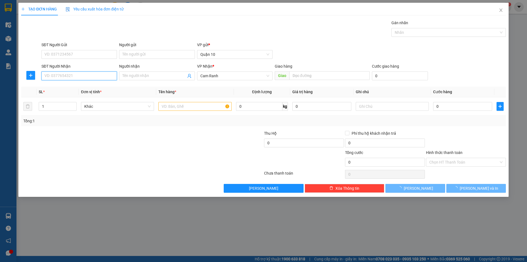
click at [84, 78] on input "SĐT Người Nhận" at bounding box center [79, 75] width 76 height 9
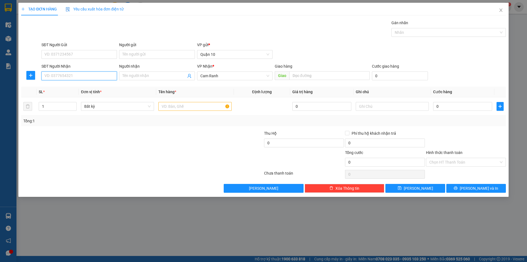
paste input "0387474735"
type input "0387474735"
click at [152, 77] on input "Người nhận" at bounding box center [153, 76] width 63 height 6
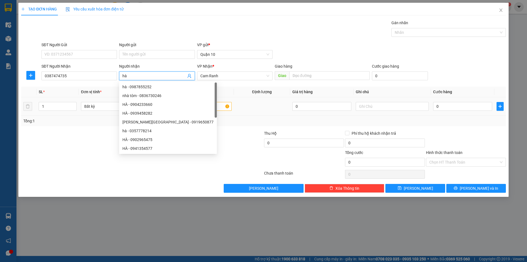
type input "hà"
click at [218, 104] on input "text" at bounding box center [194, 106] width 73 height 9
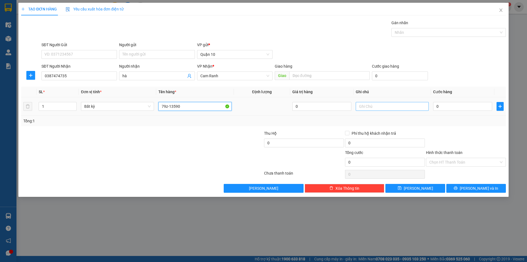
type input "79z-13590"
click at [389, 104] on input "text" at bounding box center [392, 106] width 73 height 9
type input "xe 1"
drag, startPoint x: 473, startPoint y: 113, endPoint x: 471, endPoint y: 108, distance: 4.9
click at [471, 111] on td "0" at bounding box center [462, 106] width 63 height 18
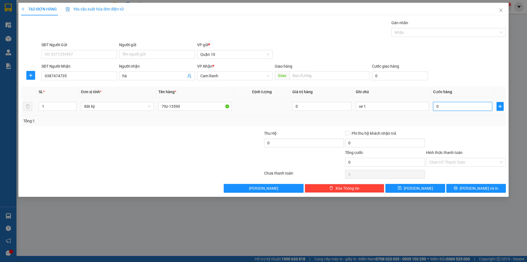
click at [470, 105] on input "0" at bounding box center [462, 106] width 59 height 9
type input "3"
type input "35"
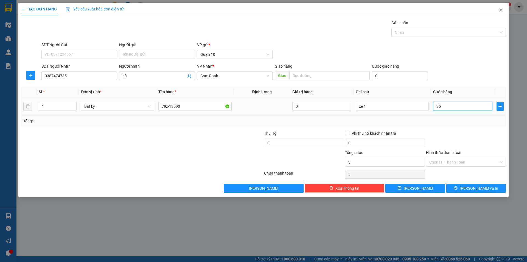
type input "35"
type input "350"
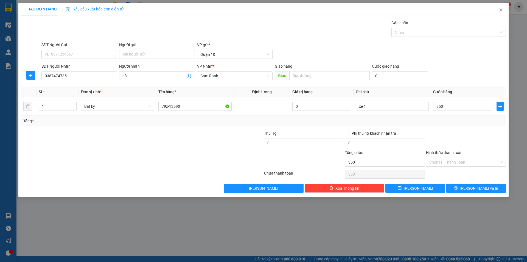
type input "350.000"
click at [472, 125] on div "Tổng: 1" at bounding box center [263, 121] width 485 height 10
drag, startPoint x: 462, startPoint y: 161, endPoint x: 450, endPoint y: 167, distance: 13.6
click at [462, 161] on input "Hình thức thanh toán" at bounding box center [463, 162] width 69 height 8
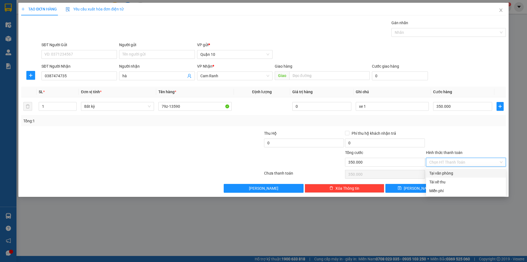
click at [445, 172] on div "Tại văn phòng" at bounding box center [465, 173] width 73 height 6
type input "0"
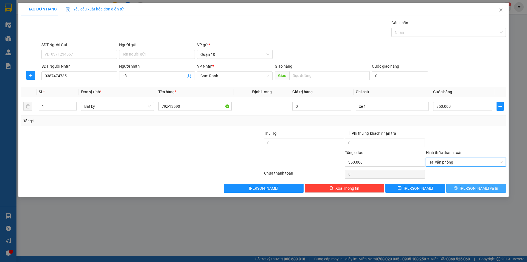
click at [470, 186] on button "[PERSON_NAME] và In" at bounding box center [476, 188] width 60 height 9
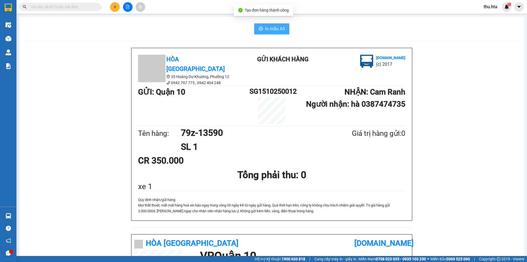
click at [265, 29] on span "In mẫu A5" at bounding box center [275, 28] width 20 height 7
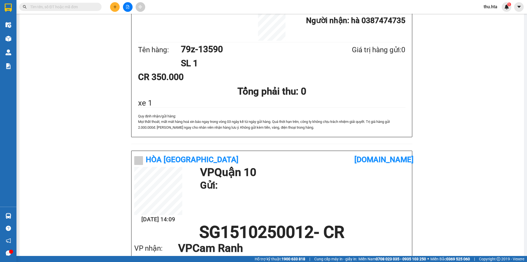
scroll to position [137, 0]
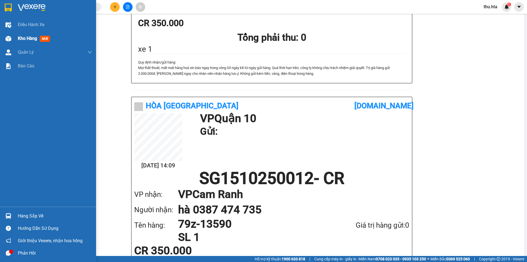
click at [27, 37] on span "Kho hàng" at bounding box center [27, 38] width 19 height 5
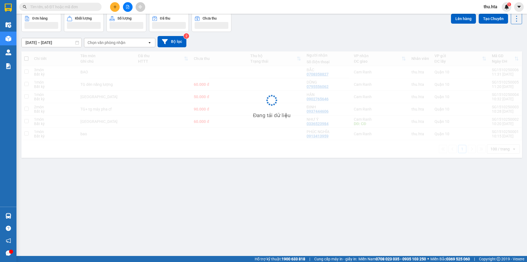
scroll to position [25, 0]
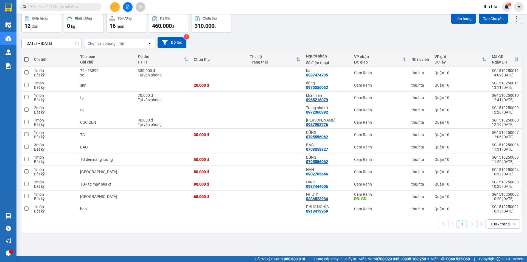
click at [500, 226] on div "100 / trang" at bounding box center [500, 223] width 19 height 5
click at [488, 212] on span "100 / trang" at bounding box center [497, 211] width 21 height 5
click at [114, 6] on icon "plus" at bounding box center [115, 7] width 4 height 4
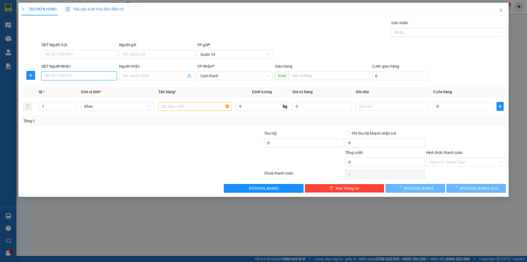
click at [97, 74] on input "SĐT Người Nhận" at bounding box center [79, 75] width 76 height 9
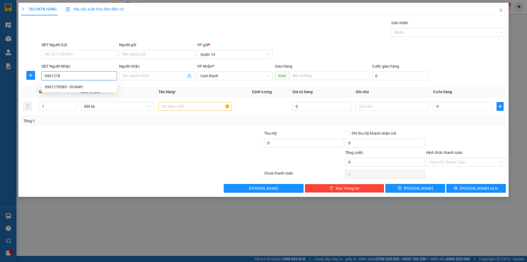
drag, startPoint x: 93, startPoint y: 85, endPoint x: 98, endPoint y: 83, distance: 5.2
click at [94, 85] on div "0901278585 - DOANH" at bounding box center [79, 87] width 69 height 6
type input "0901278585"
type input "DOANH"
type input "40.000"
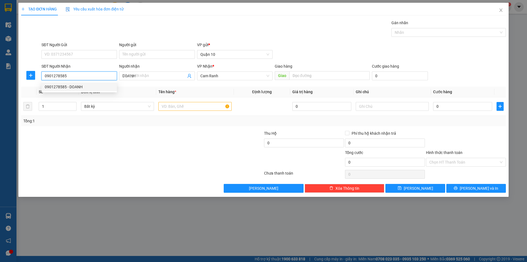
type input "40.000"
type input "0901278585"
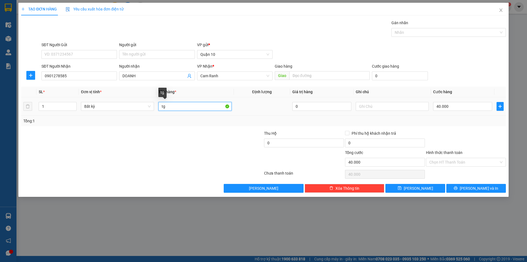
drag, startPoint x: 180, startPoint y: 107, endPoint x: 183, endPoint y: 106, distance: 4.0
click at [180, 108] on input "tg" at bounding box center [194, 106] width 73 height 9
type input "0"
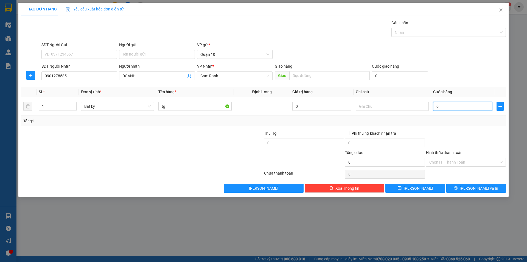
type input "3"
click at [468, 126] on div "Transit Pickup Surcharge Ids Transit Deliver Surcharge Ids Transit Deliver Surc…" at bounding box center [263, 106] width 485 height 173
drag, startPoint x: 456, startPoint y: 158, endPoint x: 454, endPoint y: 168, distance: 9.8
click at [456, 160] on input "Hình thức thanh toán" at bounding box center [463, 162] width 69 height 8
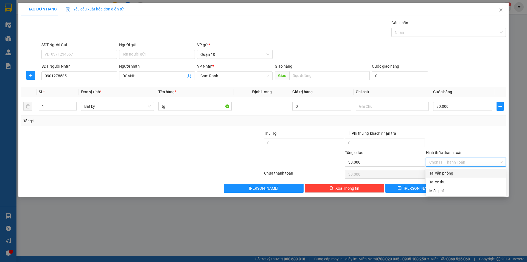
click at [451, 172] on div "Tại văn phòng" at bounding box center [465, 173] width 73 height 6
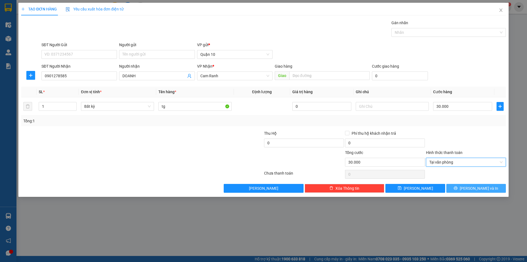
drag, startPoint x: 465, startPoint y: 186, endPoint x: 479, endPoint y: 181, distance: 14.9
click at [465, 186] on button "[PERSON_NAME] và In" at bounding box center [476, 188] width 60 height 9
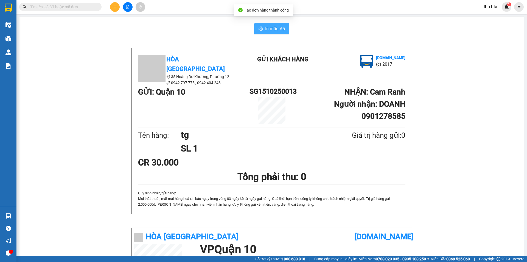
click at [265, 26] on span "In mẫu A5" at bounding box center [275, 28] width 20 height 7
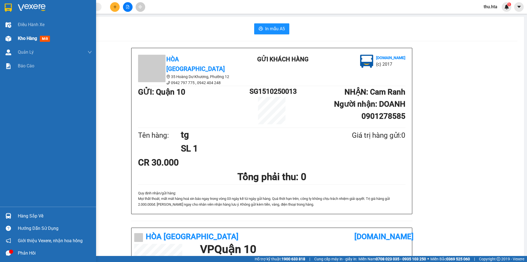
click at [22, 38] on span "Kho hàng" at bounding box center [27, 38] width 19 height 5
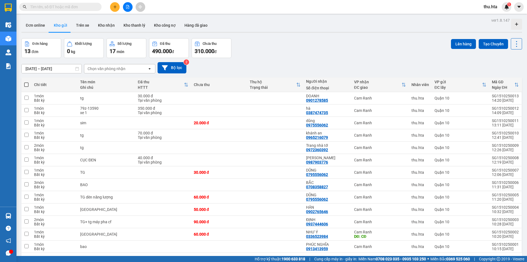
click at [113, 5] on button at bounding box center [115, 7] width 10 height 10
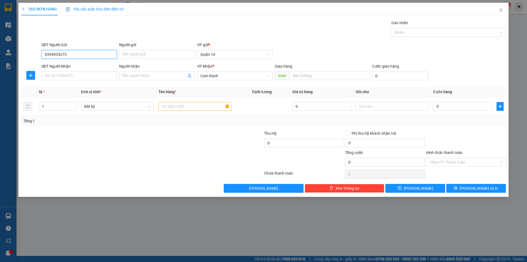
click at [57, 55] on input "0394935273" at bounding box center [79, 54] width 76 height 9
click at [57, 54] on input "0394935273" at bounding box center [79, 54] width 76 height 9
click at [96, 74] on input "SĐT Người Nhận" at bounding box center [79, 75] width 76 height 9
paste input "0394935273"
click at [139, 74] on input "Người nhận" at bounding box center [153, 76] width 63 height 6
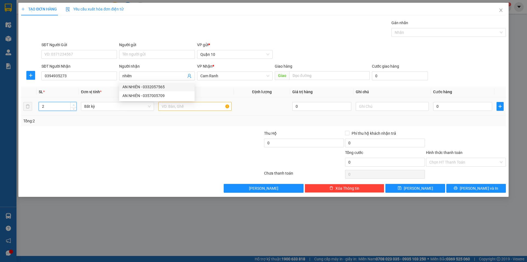
click at [75, 104] on span "up" at bounding box center [73, 104] width 3 height 3
click at [168, 109] on input "text" at bounding box center [194, 106] width 73 height 9
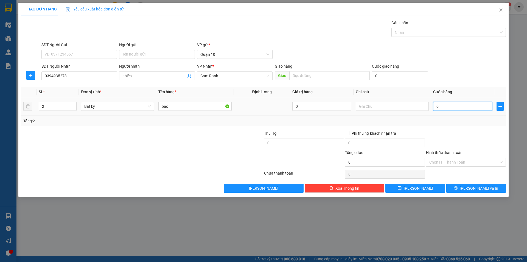
click at [465, 107] on input "0" at bounding box center [462, 106] width 59 height 9
drag, startPoint x: 442, startPoint y: 127, endPoint x: 464, endPoint y: 149, distance: 31.5
click at [442, 128] on div "Transit Pickup Surcharge Ids Transit Deliver Surcharge Ids Transit Deliver Surc…" at bounding box center [263, 106] width 485 height 173
click at [462, 184] on button "[PERSON_NAME] và In" at bounding box center [476, 188] width 60 height 9
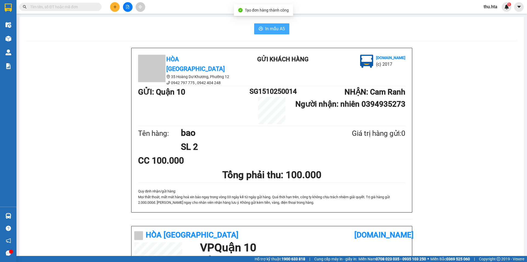
click at [272, 30] on span "In mẫu A5" at bounding box center [275, 28] width 20 height 7
click at [65, 5] on input "text" at bounding box center [62, 7] width 65 height 6
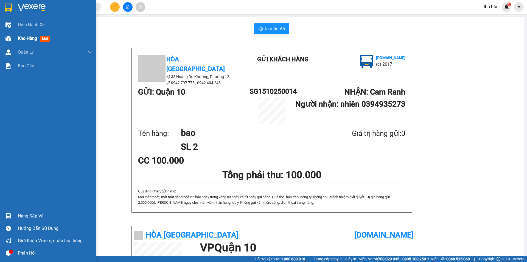
click at [34, 40] on span "Kho hàng" at bounding box center [27, 38] width 19 height 5
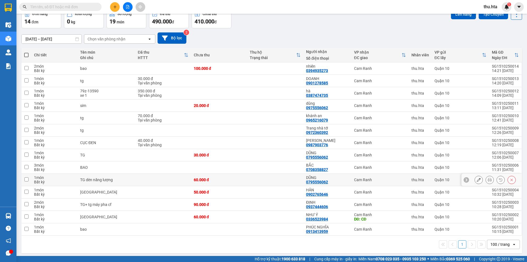
scroll to position [31, 0]
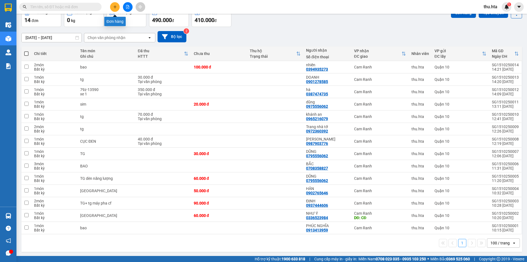
click at [114, 6] on icon "plus" at bounding box center [115, 7] width 4 height 4
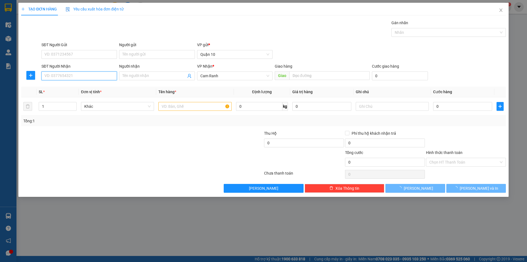
click at [86, 77] on input "SĐT Người Nhận" at bounding box center [79, 75] width 76 height 9
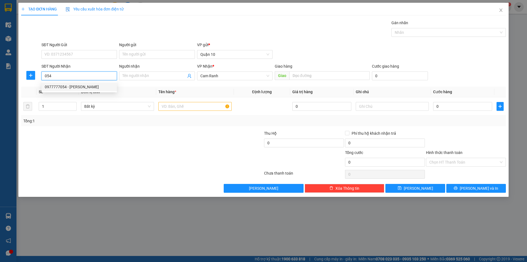
click at [85, 86] on div "0977777054 - [PERSON_NAME]" at bounding box center [79, 87] width 69 height 6
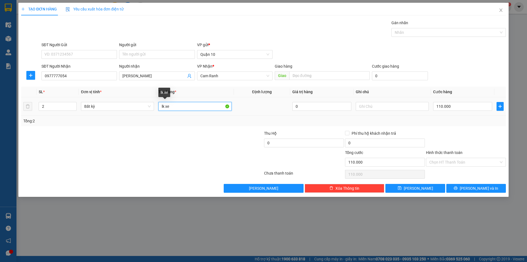
click at [175, 108] on input "lk xe" at bounding box center [194, 106] width 73 height 9
click at [72, 111] on div "2" at bounding box center [58, 106] width 38 height 11
click at [72, 110] on span "Decrease Value" at bounding box center [73, 107] width 6 height 5
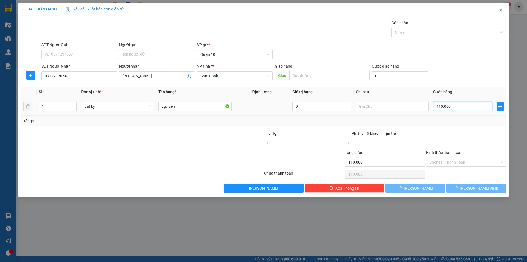
click at [472, 104] on input "110.000" at bounding box center [462, 106] width 59 height 9
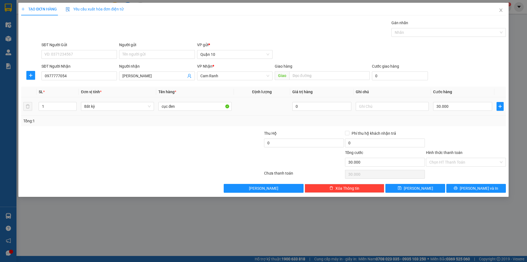
click at [477, 126] on div "Tổng: 1" at bounding box center [263, 121] width 485 height 10
click at [476, 185] on span "[PERSON_NAME] và In" at bounding box center [479, 188] width 38 height 6
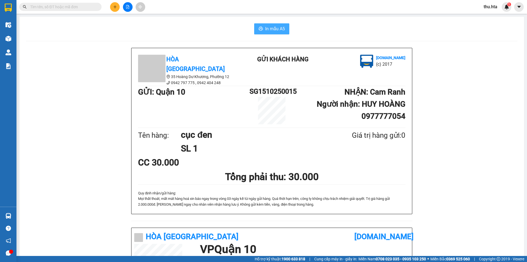
drag, startPoint x: 283, startPoint y: 27, endPoint x: 281, endPoint y: 30, distance: 3.2
click at [281, 27] on span "In mẫu A5" at bounding box center [275, 28] width 20 height 7
click at [114, 12] on div "Kết quả tìm kiếm ( 0 ) Bộ lọc No Data thu.hta 1" at bounding box center [263, 7] width 527 height 14
click at [114, 11] on button at bounding box center [115, 7] width 10 height 10
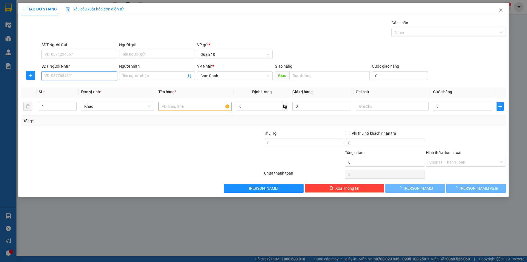
click at [95, 74] on input "SĐT Người Nhận" at bounding box center [79, 75] width 76 height 9
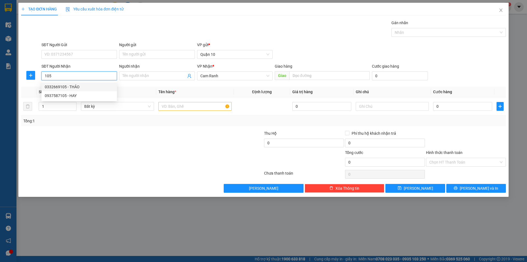
click at [49, 86] on div "0332669105 - THẢO" at bounding box center [79, 87] width 69 height 6
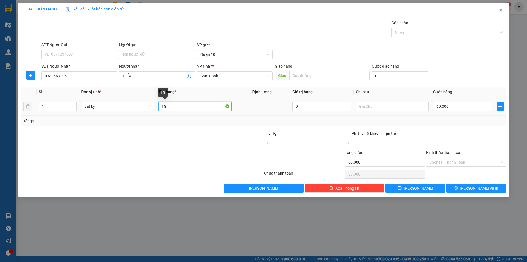
drag, startPoint x: 167, startPoint y: 107, endPoint x: 217, endPoint y: 107, distance: 50.0
click at [167, 107] on input "TG" at bounding box center [194, 106] width 73 height 9
drag, startPoint x: 465, startPoint y: 110, endPoint x: 467, endPoint y: 107, distance: 3.6
click at [466, 109] on input "60.000" at bounding box center [462, 106] width 59 height 9
drag, startPoint x: 470, startPoint y: 130, endPoint x: 478, endPoint y: 149, distance: 21.4
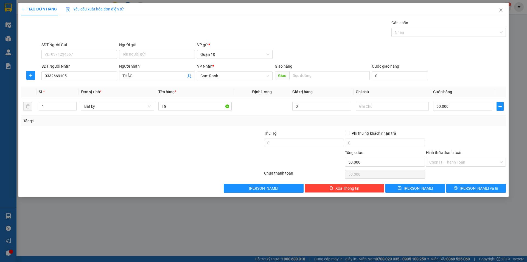
click at [470, 133] on div "Transit Pickup Surcharge Ids Transit Deliver Surcharge Ids Transit Deliver Surc…" at bounding box center [263, 106] width 485 height 173
drag, startPoint x: 478, startPoint y: 188, endPoint x: 474, endPoint y: 187, distance: 3.5
click at [478, 188] on span "[PERSON_NAME] và In" at bounding box center [479, 188] width 38 height 6
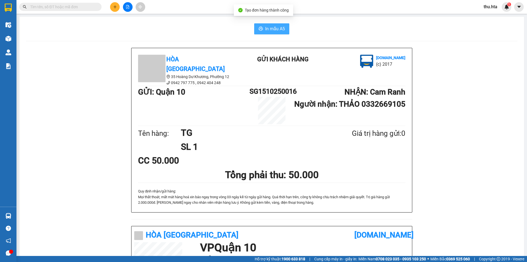
click at [273, 31] on span "In mẫu A5" at bounding box center [275, 28] width 20 height 7
